Goal: Check status

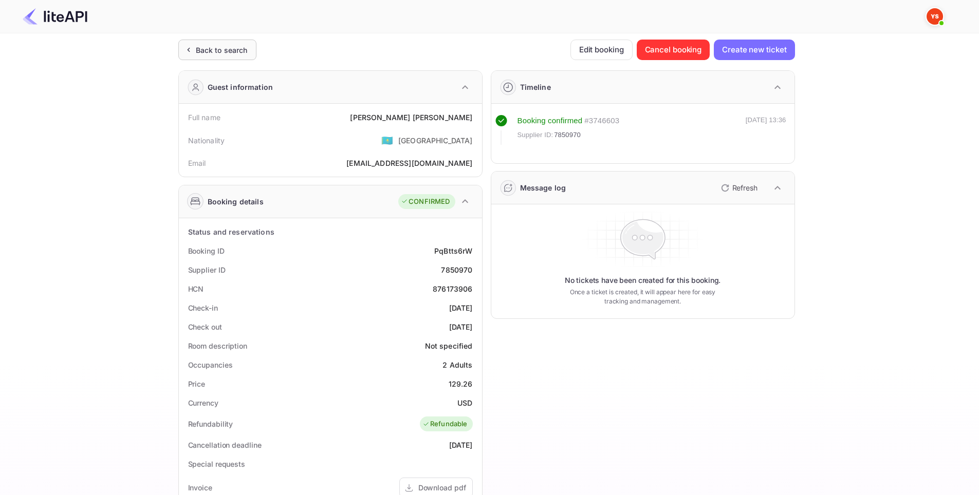
click at [210, 49] on div "Back to search" at bounding box center [222, 50] width 52 height 11
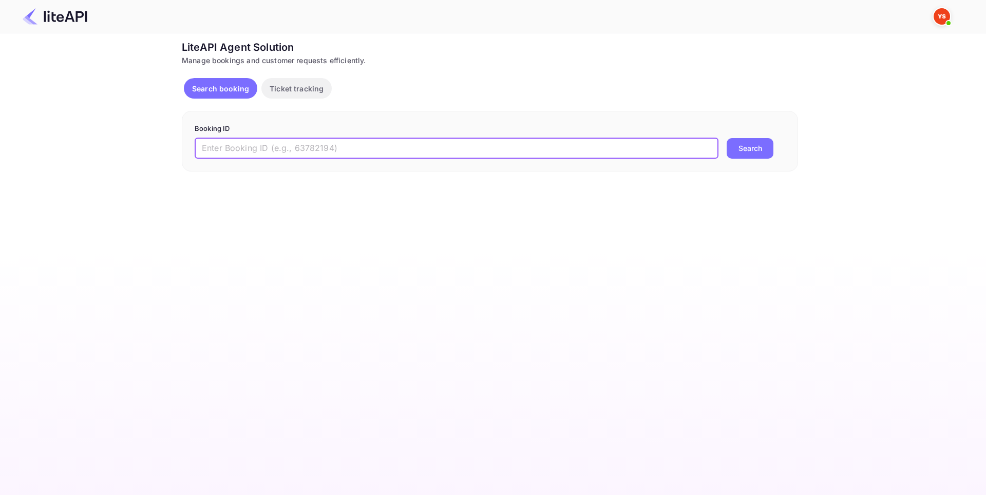
paste input "8942433"
type input "8942433"
click at [745, 144] on button "Search" at bounding box center [750, 148] width 47 height 21
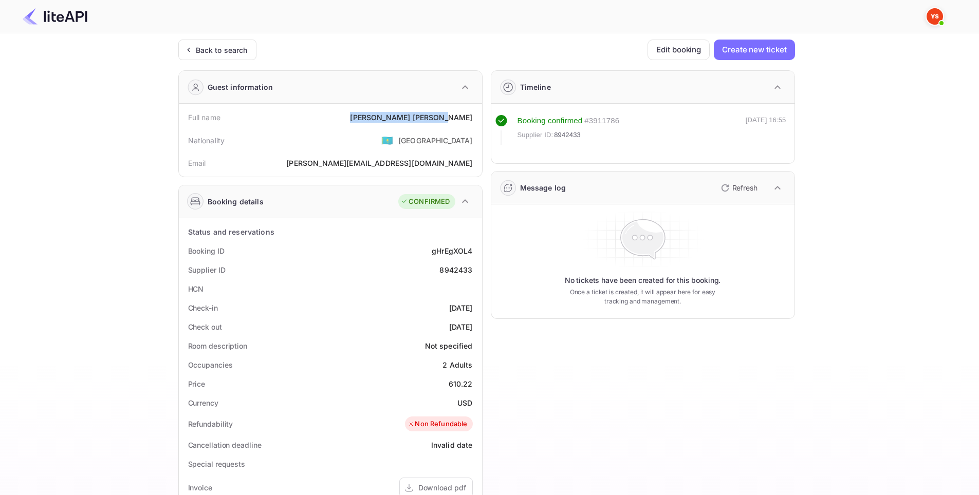
drag, startPoint x: 473, startPoint y: 120, endPoint x: 417, endPoint y: 119, distance: 56.0
click at [417, 119] on div "Full name [PERSON_NAME]" at bounding box center [330, 117] width 295 height 19
copy div "[PERSON_NAME]"
drag, startPoint x: 469, startPoint y: 271, endPoint x: 439, endPoint y: 271, distance: 30.3
click at [439, 271] on div "Supplier ID 8942433" at bounding box center [330, 269] width 295 height 19
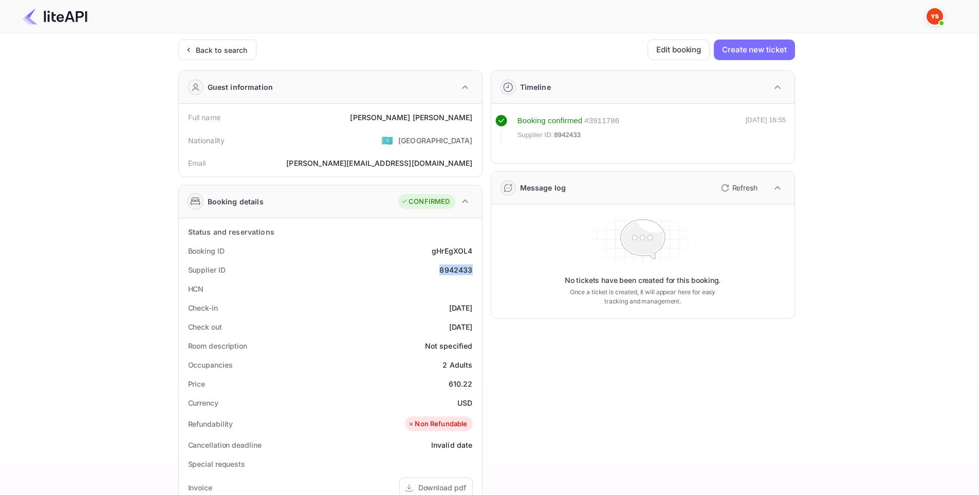
copy div "8942433"
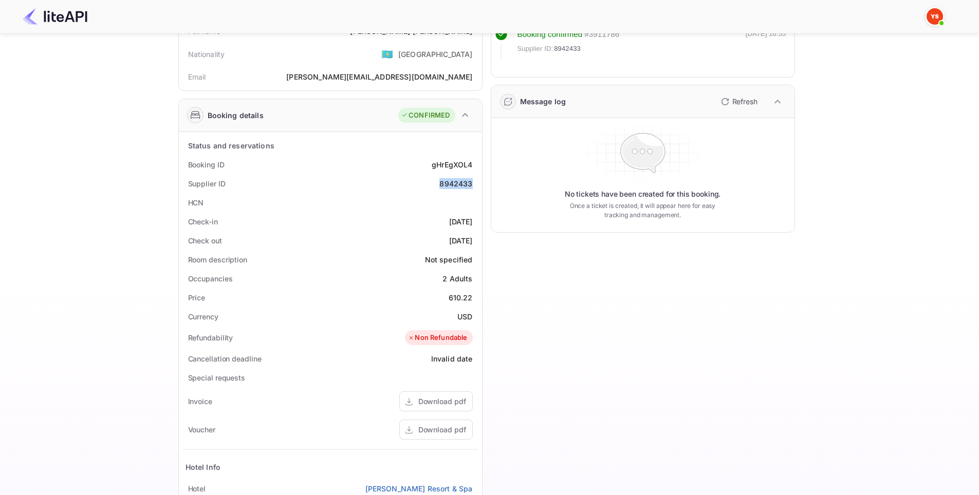
scroll to position [103, 0]
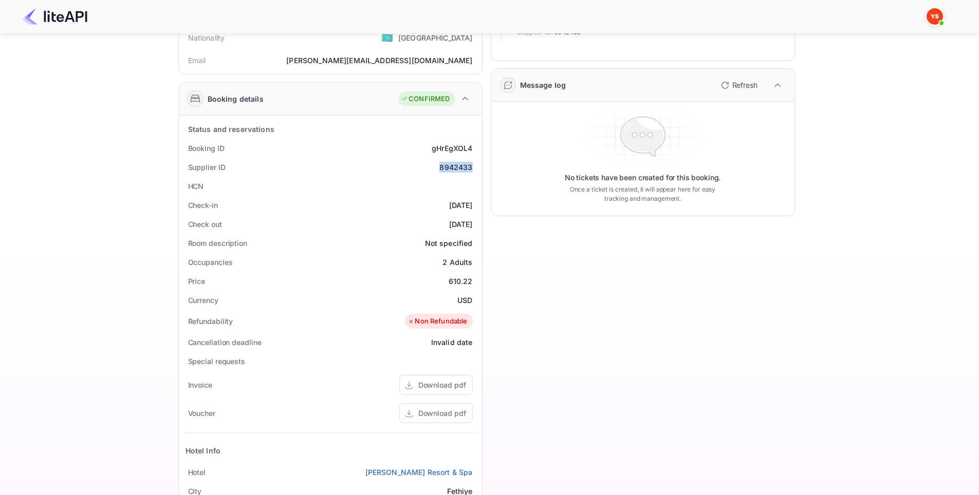
drag, startPoint x: 475, startPoint y: 203, endPoint x: 423, endPoint y: 204, distance: 52.4
click at [423, 204] on div "Status and reservations Booking ID gHrEgXOL4 Supplier ID 8942433 HCN Check-in […" at bounding box center [330, 370] width 303 height 509
copy div "[DATE]"
click at [547, 319] on div "Timeline Booking confirmed # 3911786 Supplier ID: 8942433 [DATE] 16:55 Message …" at bounding box center [638, 295] width 312 height 673
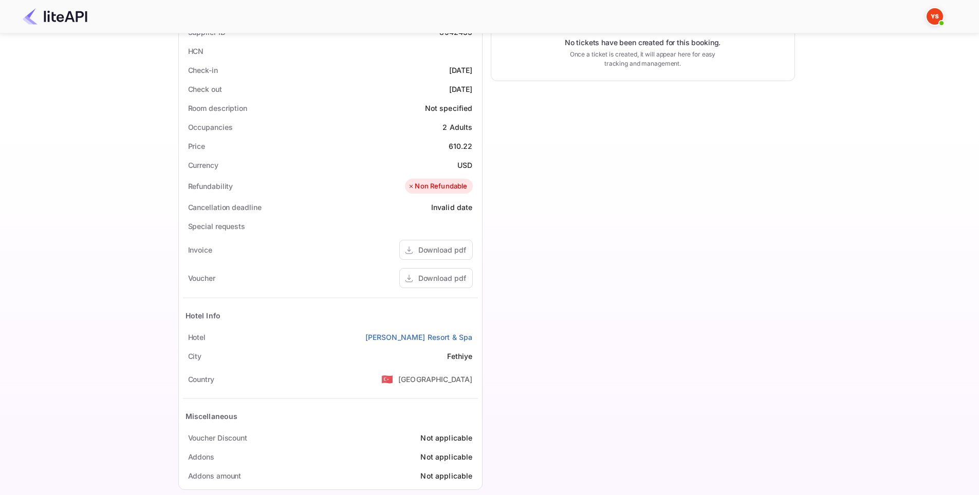
scroll to position [252, 0]
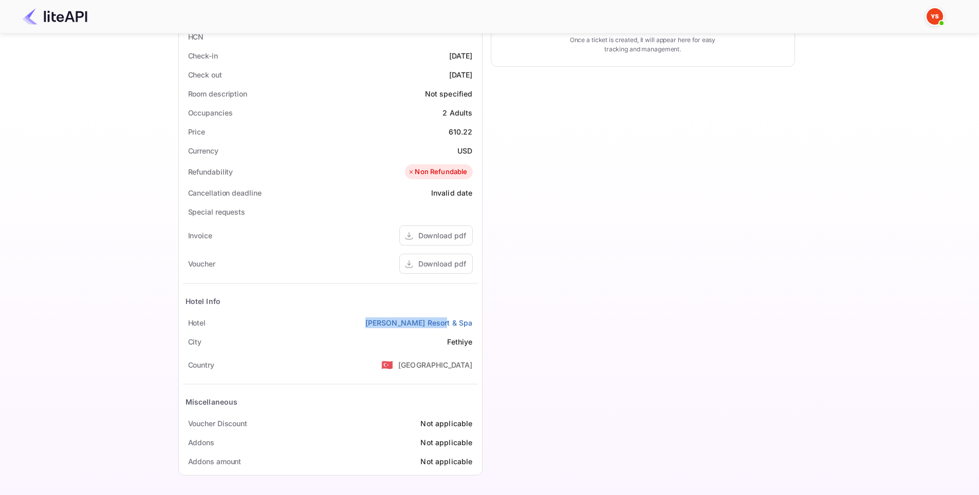
drag, startPoint x: 475, startPoint y: 323, endPoint x: 400, endPoint y: 323, distance: 75.0
click at [400, 323] on div "[GEOGRAPHIC_DATA][PERSON_NAME]" at bounding box center [330, 322] width 295 height 19
copy link "[PERSON_NAME] Resort & Spa"
